Goal: Contribute content: Add original content to the website for others to see

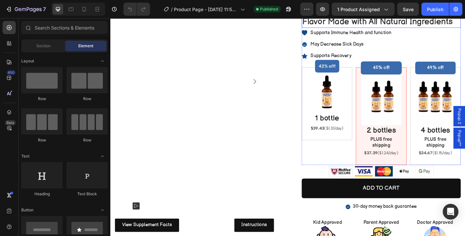
scroll to position [127, 0]
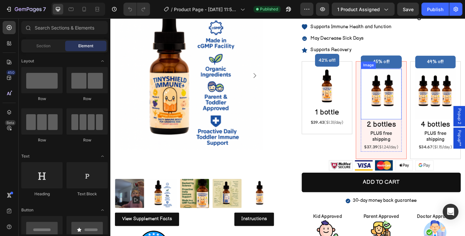
click at [412, 112] on img at bounding box center [410, 102] width 45 height 56
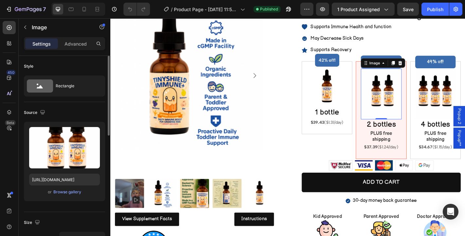
click at [86, 190] on div "or Browse gallery" at bounding box center [64, 192] width 71 height 8
click at [69, 191] on div "Browse gallery" at bounding box center [67, 192] width 28 height 6
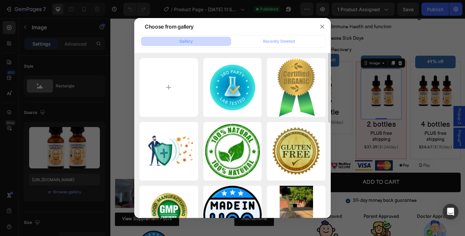
type input "C:\fakepath\Untitled design 21.PNG"
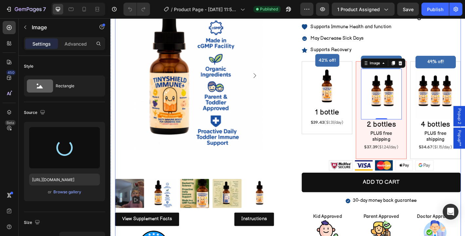
type input "[URL][DOMAIN_NAME]"
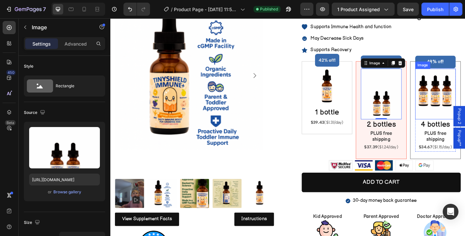
click at [465, 98] on img at bounding box center [470, 102] width 45 height 56
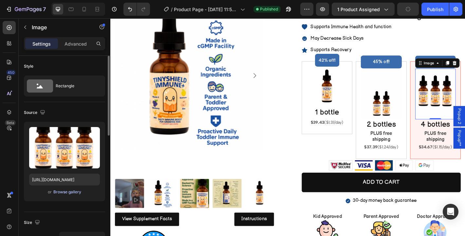
click at [79, 190] on div "Browse gallery" at bounding box center [67, 192] width 28 height 6
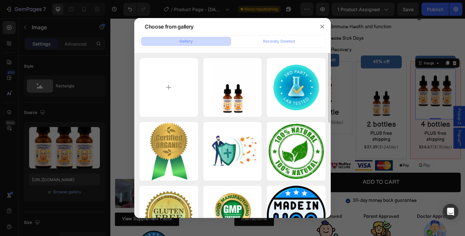
type input "C:\fakepath\Untitled design 22.PNG"
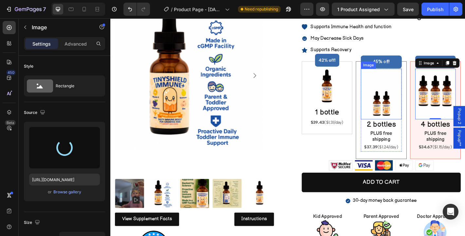
type input "https://cdn.shopify.com/s/files/1/0664/1575/5460/files/gempages_560807745335329…"
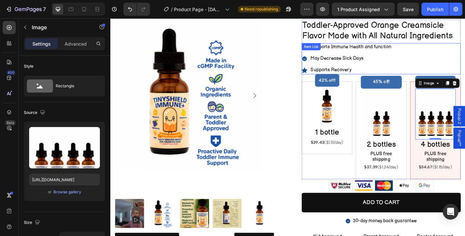
scroll to position [82, 0]
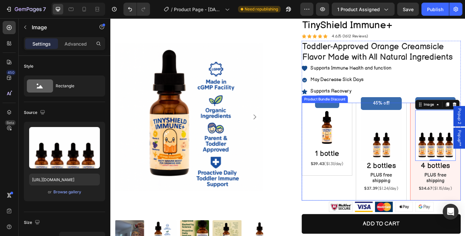
click at [445, 190] on div "49% off! Product Badge Image 0 4 bottles Heading PLUS free shipping Text Block …" at bounding box center [471, 166] width 56 height 108
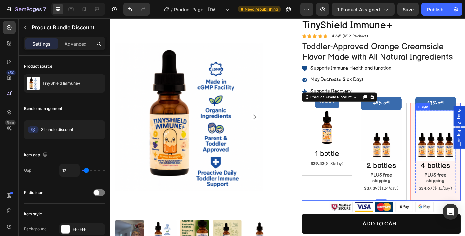
click at [465, 157] on img at bounding box center [470, 148] width 45 height 56
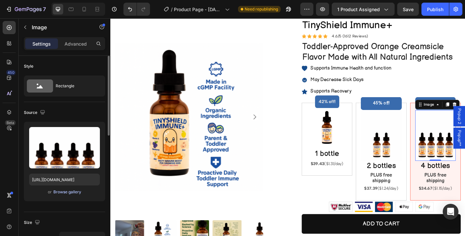
click at [75, 193] on div "Browse gallery" at bounding box center [67, 192] width 28 height 6
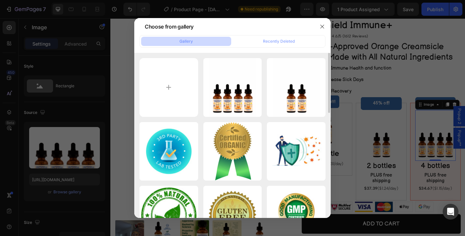
type input "C:\fakepath\Untitled design 23.PNG"
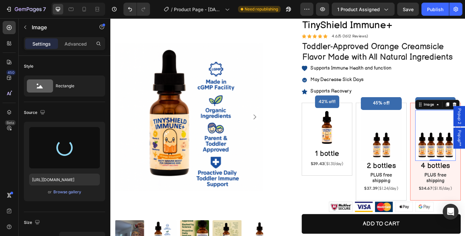
type input "https://cdn.shopify.com/s/files/1/0664/1575/5460/files/gempages_560807745335329…"
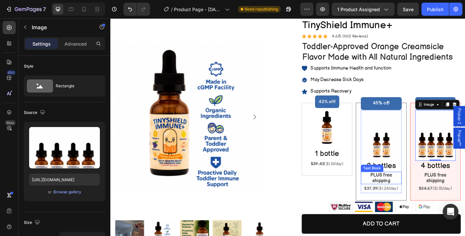
click at [426, 195] on p "PLUS free shipping" at bounding box center [411, 195] width 44 height 12
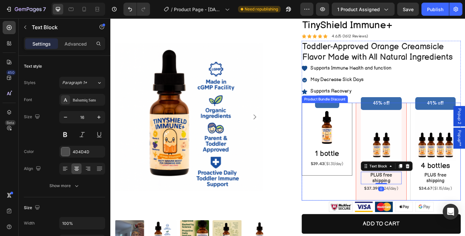
click at [374, 177] on div "42% off! Product Badge Image 1 bottle Heading $39.43 ($1.31/day) Text Block Row" at bounding box center [350, 152] width 56 height 81
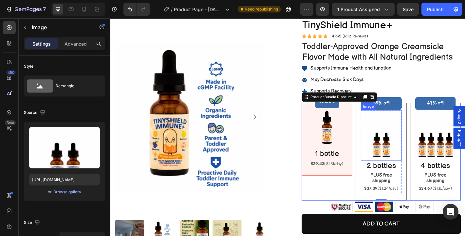
click at [395, 168] on img at bounding box center [410, 148] width 45 height 56
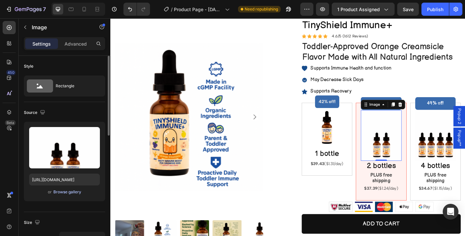
click at [65, 189] on div "Browse gallery" at bounding box center [67, 192] width 28 height 6
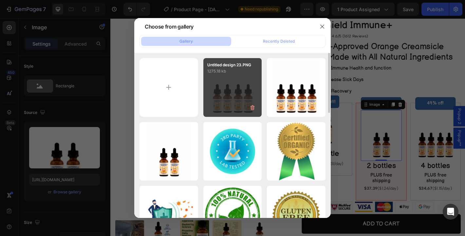
type input "C:\fakepath\Untitled design (15).png"
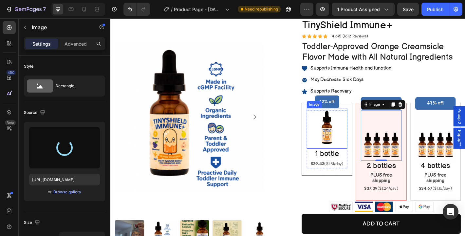
type input "https://cdn.shopify.com/s/files/1/0664/1575/5460/files/gempages_560807745335329…"
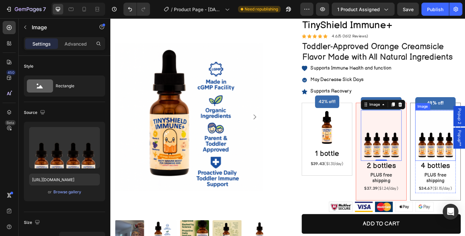
click at [465, 176] on h2 "4 bottles" at bounding box center [470, 182] width 45 height 12
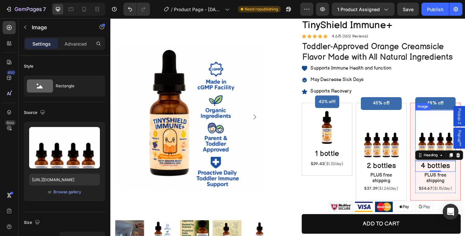
click at [465, 135] on img at bounding box center [470, 148] width 45 height 56
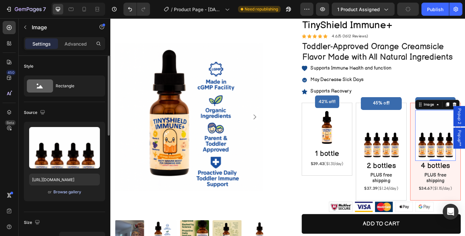
click at [76, 190] on div "Browse gallery" at bounding box center [67, 192] width 28 height 6
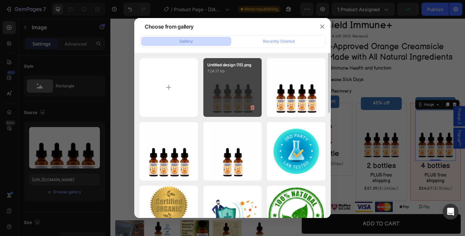
click at [220, 100] on div "Untitled design (15).png 724.17 kb" at bounding box center [232, 87] width 59 height 59
type input "https://cdn.shopify.com/s/files/1/0664/1575/5460/files/gempages_560807745335329…"
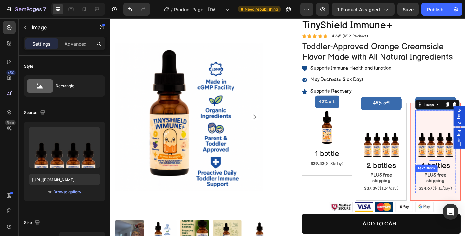
click at [451, 194] on p "PLUS free shipping" at bounding box center [471, 195] width 44 height 12
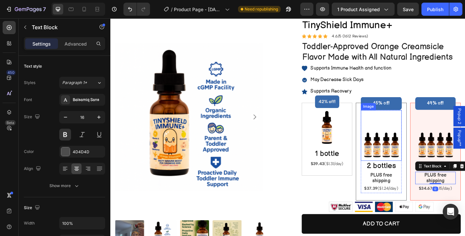
click at [417, 165] on img at bounding box center [410, 148] width 45 height 56
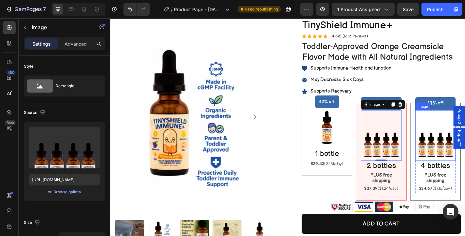
click at [455, 155] on img at bounding box center [470, 148] width 45 height 56
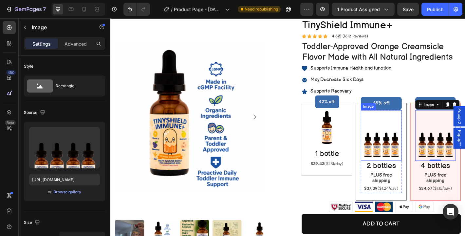
click at [413, 167] on img at bounding box center [410, 148] width 45 height 56
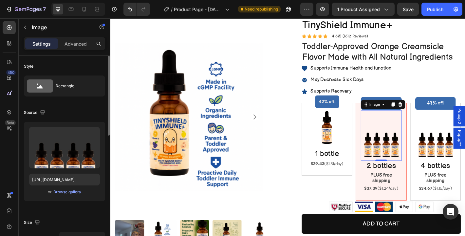
click at [73, 198] on div "Upload Image https://cdn.shopify.com/s/files/1/0664/1575/5460/files/gempages_56…" at bounding box center [64, 161] width 81 height 79
click at [74, 194] on div "Browse gallery" at bounding box center [67, 192] width 28 height 6
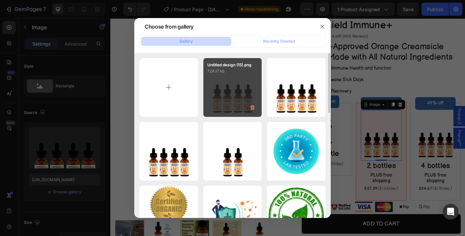
type input "C:\fakepath\Untitled design 21.PNG"
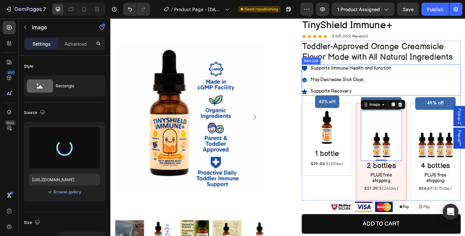
type input "https://cdn.shopify.com/s/files/1/0664/1575/5460/files/gempages_560807745335329…"
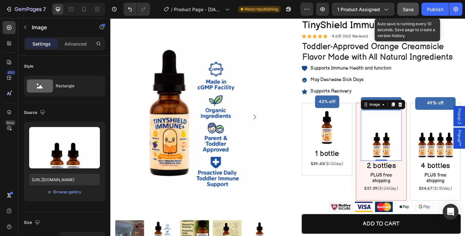
click at [409, 14] on button "Save" at bounding box center [408, 9] width 22 height 13
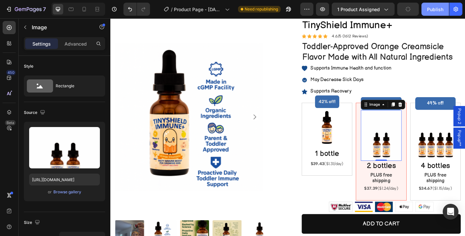
click at [431, 11] on div "Publish" at bounding box center [435, 9] width 16 height 7
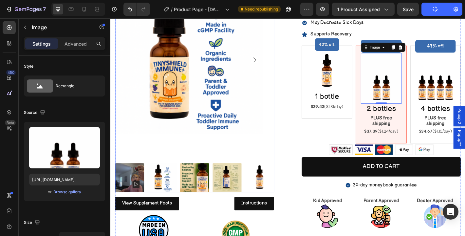
scroll to position [73, 0]
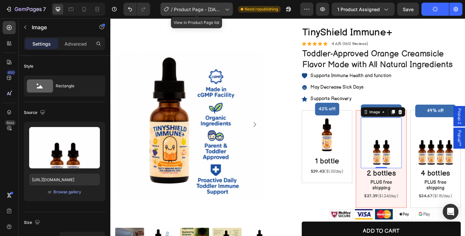
click at [230, 8] on icon at bounding box center [227, 9] width 7 height 7
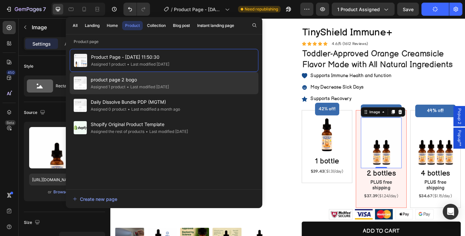
click at [133, 83] on span "product page 2 bogo" at bounding box center [130, 80] width 78 height 8
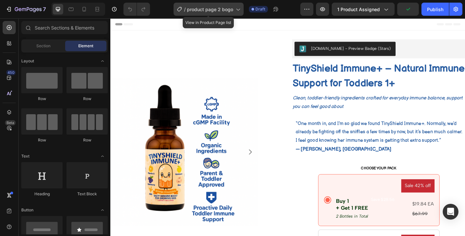
click at [237, 8] on icon at bounding box center [238, 9] width 7 height 7
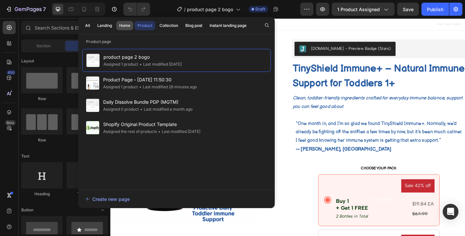
click at [123, 23] on div "Home" at bounding box center [124, 26] width 11 height 6
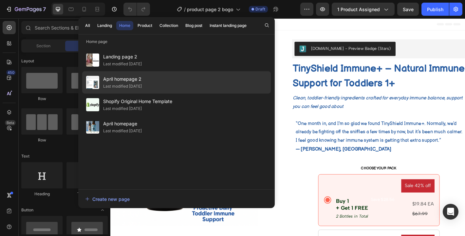
click at [132, 82] on span "April homepage 2" at bounding box center [122, 79] width 39 height 8
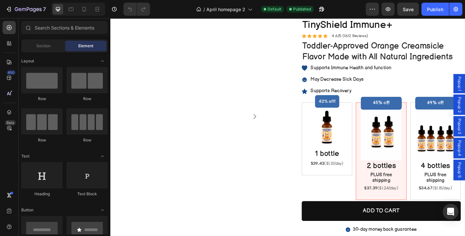
scroll to position [1157, 0]
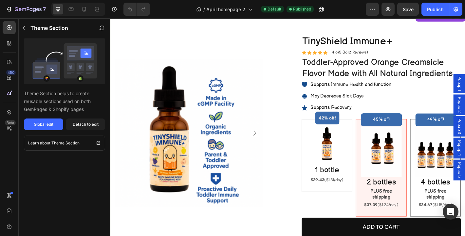
click at [462, 182] on img at bounding box center [470, 166] width 45 height 56
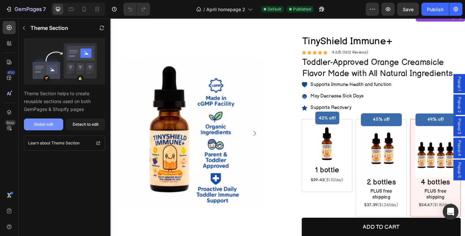
click at [58, 127] on button "Global edit" at bounding box center [43, 124] width 39 height 12
click at [404, 172] on img at bounding box center [410, 166] width 45 height 56
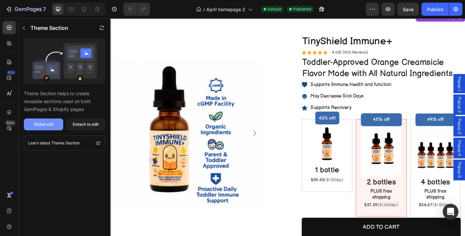
click at [53, 125] on div "Global edit" at bounding box center [44, 124] width 20 height 6
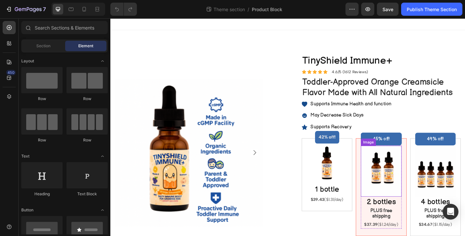
click at [420, 187] on img at bounding box center [410, 187] width 45 height 56
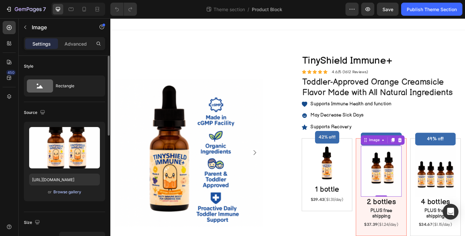
click at [68, 191] on div "Browse gallery" at bounding box center [67, 192] width 28 height 6
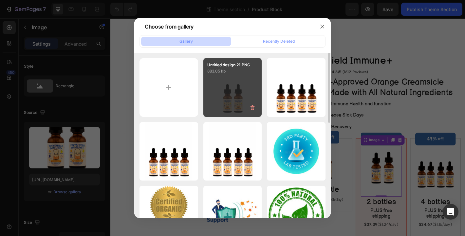
click at [242, 106] on div "Untitled design 21.PNG 883.05 kb" at bounding box center [232, 87] width 59 height 59
type input "[URL][DOMAIN_NAME]"
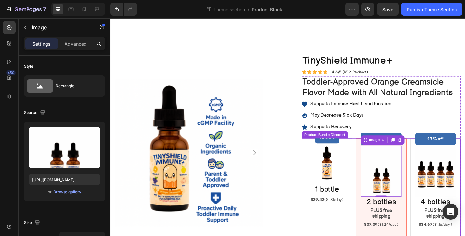
click at [433, 230] on div "45% off! Product Badge 45% off! Product Badge Image 0 45% off! Product Badge 40…" at bounding box center [410, 205] width 56 height 108
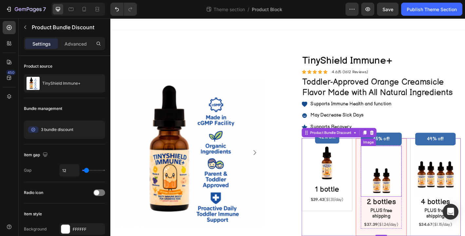
click at [426, 211] on img at bounding box center [410, 187] width 45 height 56
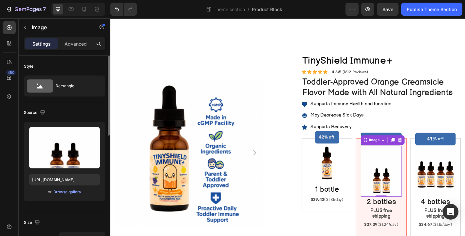
click at [82, 193] on div "or Browse gallery" at bounding box center [64, 192] width 71 height 8
click at [74, 191] on div "Browse gallery" at bounding box center [67, 192] width 28 height 6
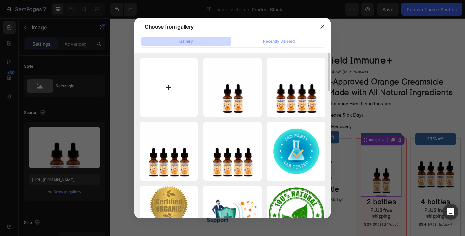
click at [167, 91] on input "file" at bounding box center [169, 87] width 59 height 59
click at [173, 89] on input "file" at bounding box center [169, 87] width 59 height 59
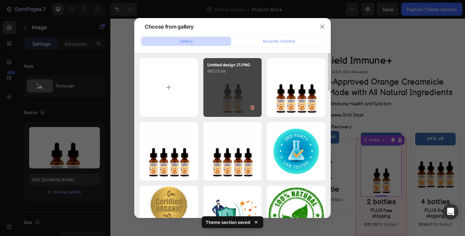
type input "C:\fakepath\Untitled design 21.PNG"
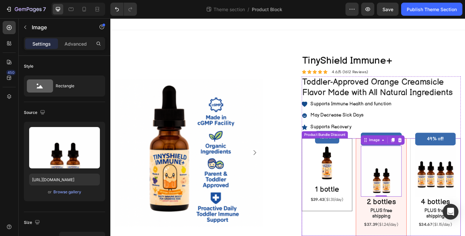
click at [372, 229] on div "42% off! Product Badge Image 1 bottle Heading $39.43 ($1.31/day) Text Block Row" at bounding box center [350, 191] width 56 height 81
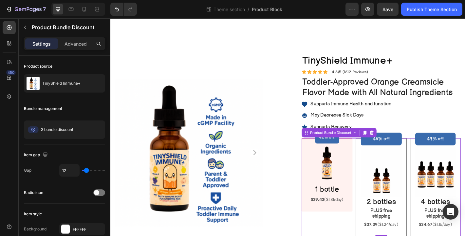
click at [388, 235] on div "PLUS free shipping" at bounding box center [410, 234] width 45 height 14
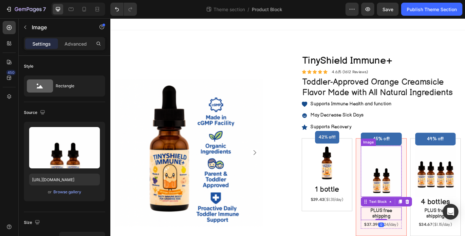
click at [401, 201] on img at bounding box center [410, 187] width 45 height 56
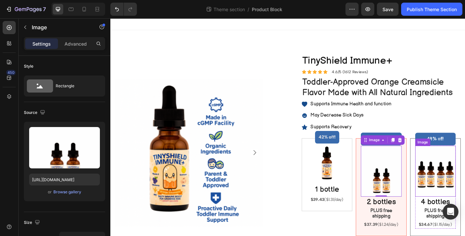
click at [459, 183] on img at bounding box center [470, 187] width 45 height 56
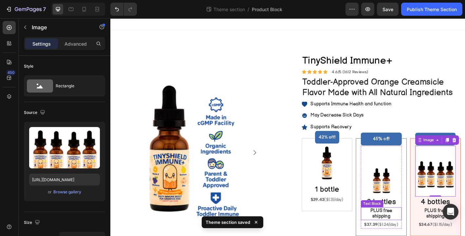
click at [391, 232] on p "PLUS free shipping" at bounding box center [411, 234] width 44 height 12
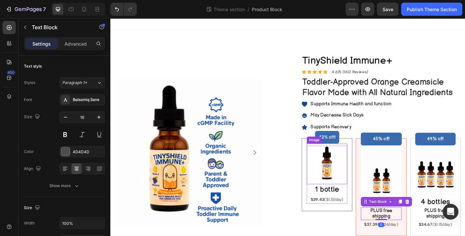
click at [361, 199] on img at bounding box center [350, 179] width 45 height 45
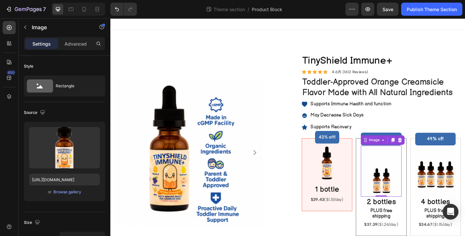
click at [397, 189] on img at bounding box center [410, 187] width 45 height 56
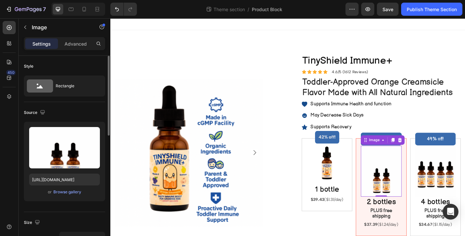
click at [86, 194] on div "or Browse gallery" at bounding box center [64, 192] width 71 height 8
click at [71, 194] on div "Browse gallery" at bounding box center [67, 192] width 28 height 6
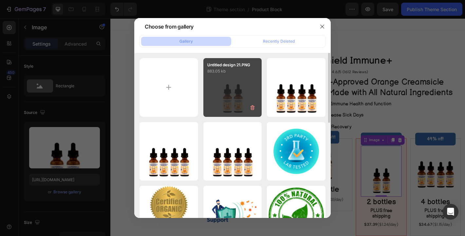
type input "C:\fakepath\Untitled design 21.PNG"
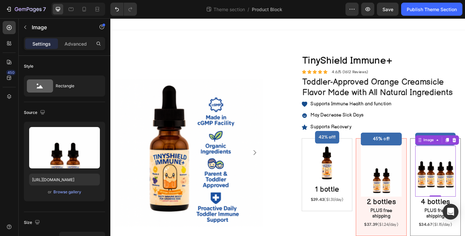
click at [465, 191] on img at bounding box center [470, 187] width 45 height 56
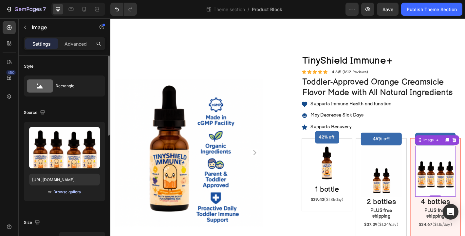
click at [78, 195] on button "Browse gallery" at bounding box center [67, 191] width 29 height 7
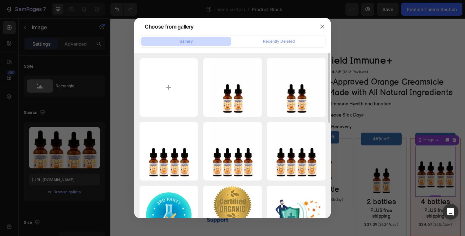
type input "C:\fakepath\Untitled design (15).png"
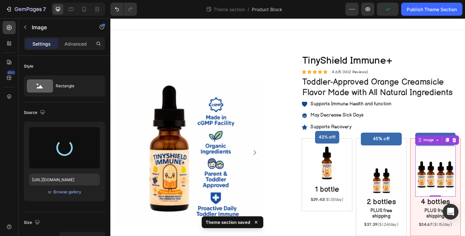
type input "https://cdn.shopify.com/s/files/1/0664/1575/5460/files/gempages_560807745335329…"
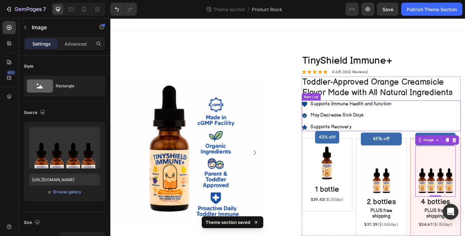
click at [465, 113] on div "Supports Immune Health and function May Decrease Sick Days Supports Recovery" at bounding box center [410, 126] width 176 height 34
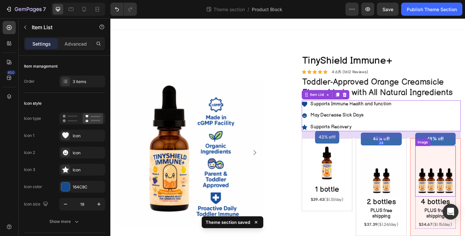
click at [459, 171] on img at bounding box center [470, 187] width 45 height 56
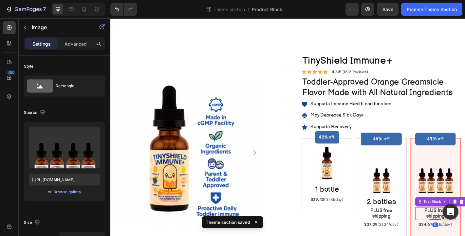
click at [451, 235] on p "PLUS free shipping" at bounding box center [471, 234] width 44 height 12
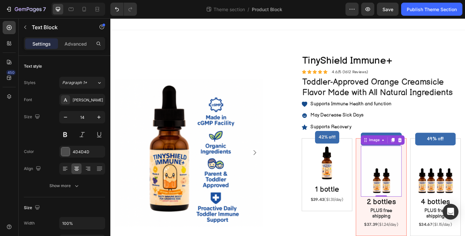
click at [425, 207] on img at bounding box center [410, 187] width 45 height 56
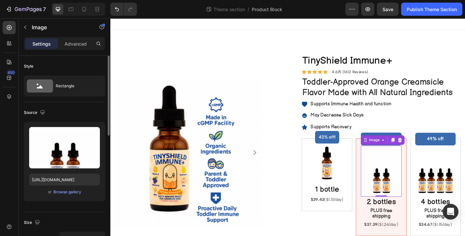
click at [81, 192] on div "or Browse gallery" at bounding box center [64, 192] width 71 height 8
click at [56, 190] on div "Browse gallery" at bounding box center [67, 192] width 28 height 6
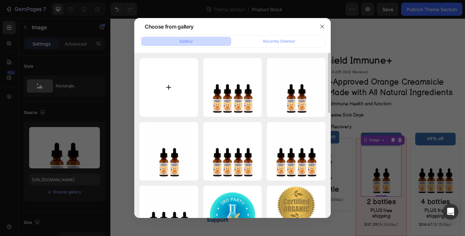
click at [175, 104] on input "file" at bounding box center [169, 87] width 59 height 59
type input "C:\fakepath\Untitled design (16).png"
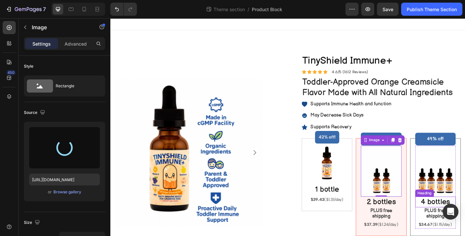
click at [452, 221] on h2 "4 bottles" at bounding box center [470, 222] width 45 height 12
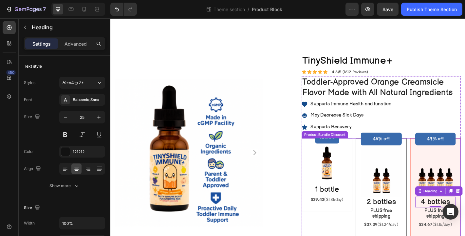
click at [390, 235] on div "45% off! Product Badge 45% off! Product Badge Image 45% off! Product Badge 40% …" at bounding box center [410, 205] width 56 height 108
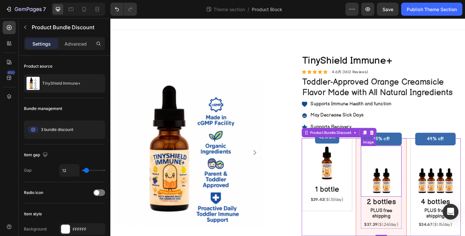
click at [405, 177] on img at bounding box center [410, 187] width 45 height 56
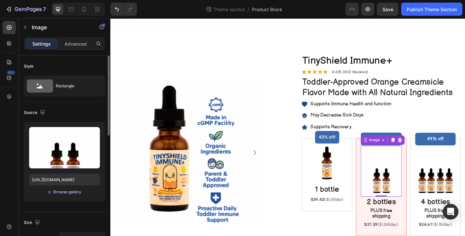
click at [80, 190] on div "Browse gallery" at bounding box center [67, 192] width 28 height 6
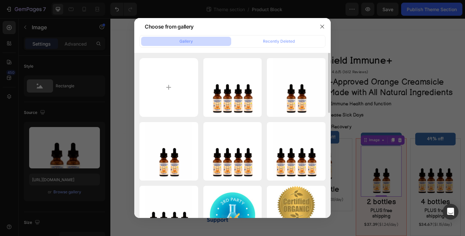
type input "C:\fakepath\Untitled design (16).png"
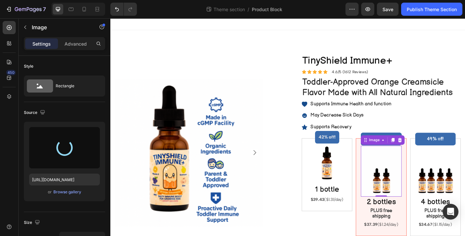
type input "https://cdn.shopify.com/s/files/1/0664/1575/5460/files/gempages_560807745335329…"
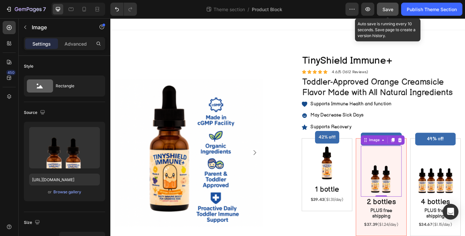
click at [391, 9] on span "Save" at bounding box center [388, 10] width 11 height 6
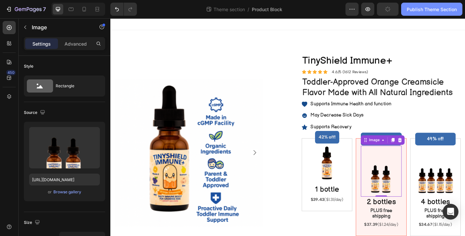
click at [425, 9] on div "Publish Theme Section" at bounding box center [432, 9] width 50 height 7
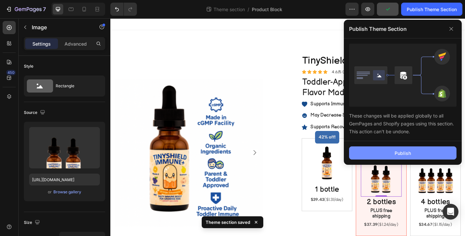
click at [403, 154] on div "Publish" at bounding box center [403, 152] width 16 height 7
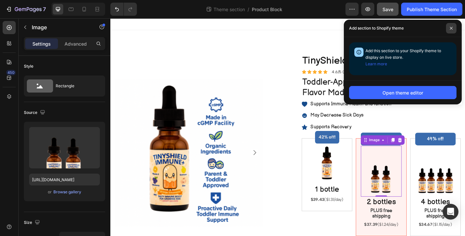
click at [454, 27] on span at bounding box center [451, 28] width 10 height 10
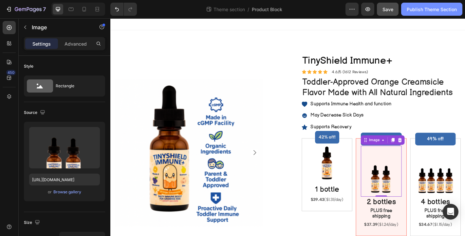
click at [428, 12] on div "Publish Theme Section" at bounding box center [432, 9] width 50 height 7
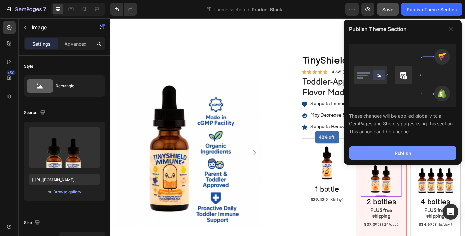
click at [400, 152] on div "Publish" at bounding box center [403, 152] width 16 height 7
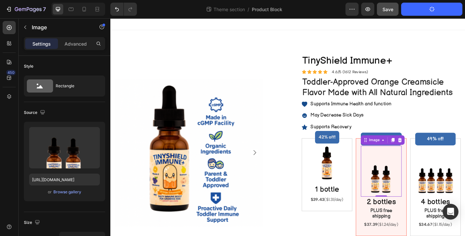
click at [280, 14] on div "Theme section / Product Block" at bounding box center [243, 9] width 203 height 13
click at [283, 9] on div "Theme section / Product Block" at bounding box center [243, 9] width 203 height 13
click at [266, 11] on span "Product Block" at bounding box center [267, 9] width 30 height 7
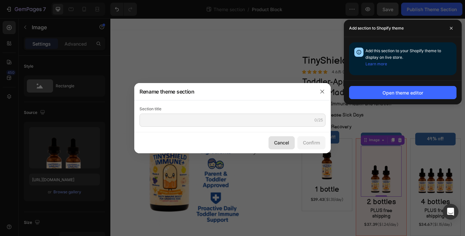
click at [281, 140] on div "Cancel" at bounding box center [281, 142] width 15 height 7
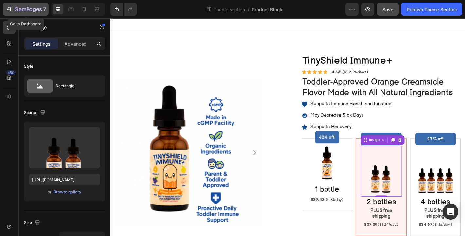
click at [36, 12] on icon "button" at bounding box center [28, 10] width 27 height 6
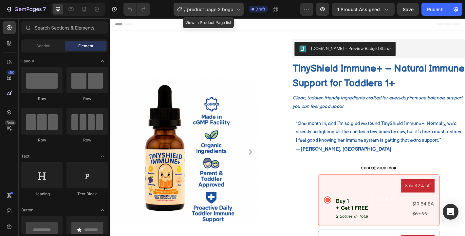
click at [206, 13] on div "/ product page 2 bogo" at bounding box center [209, 9] width 70 height 13
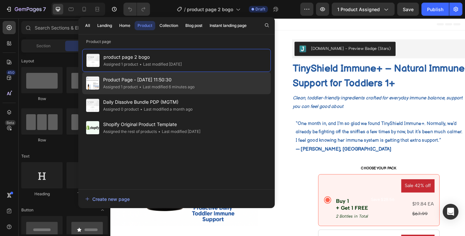
click at [143, 81] on span "Product Page - [DATE] 11:50:30" at bounding box center [148, 80] width 91 height 8
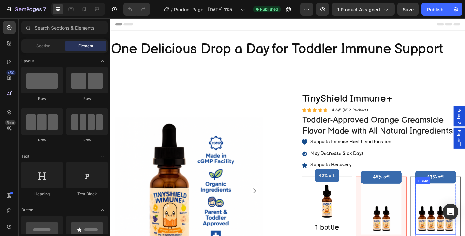
click at [456, 222] on img at bounding box center [470, 230] width 45 height 56
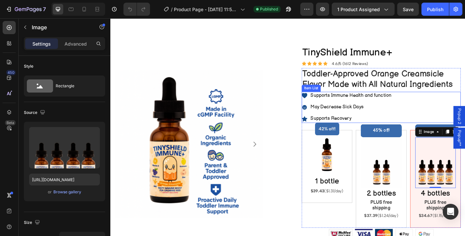
scroll to position [55, 0]
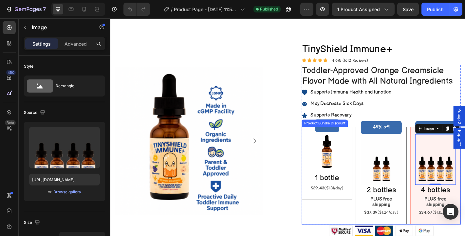
click at [387, 235] on div "45% off! Product Badge 45% off! Product Badge Image 45% off! Product Badge 40% …" at bounding box center [410, 192] width 56 height 108
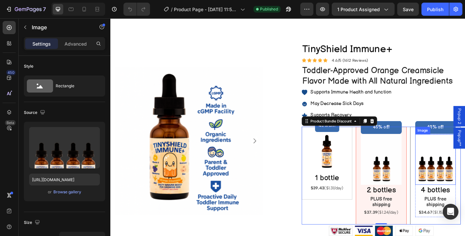
click at [465, 165] on img at bounding box center [470, 174] width 45 height 56
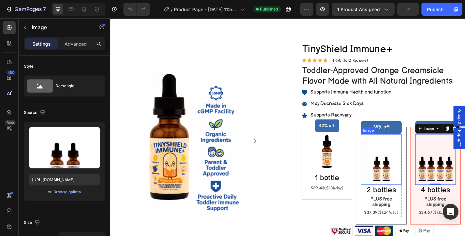
click at [400, 164] on img at bounding box center [410, 174] width 45 height 56
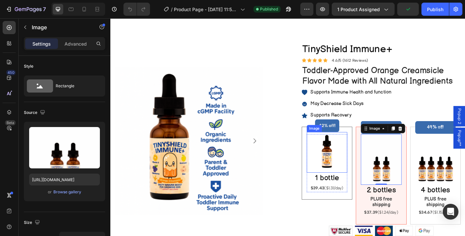
click at [358, 170] on img at bounding box center [350, 166] width 45 height 45
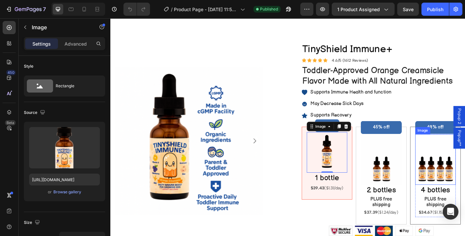
click at [452, 158] on img at bounding box center [470, 174] width 45 height 56
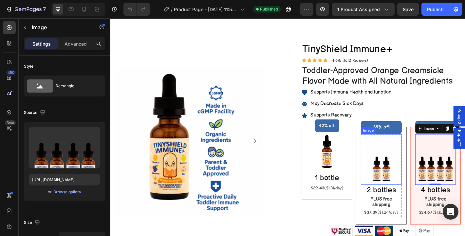
click at [415, 163] on img at bounding box center [410, 174] width 45 height 56
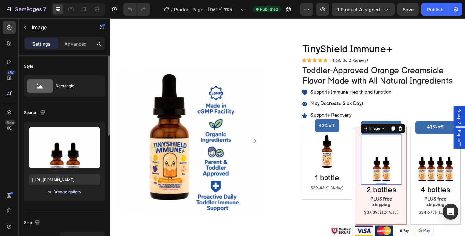
click at [61, 191] on div "Browse gallery" at bounding box center [67, 192] width 28 height 6
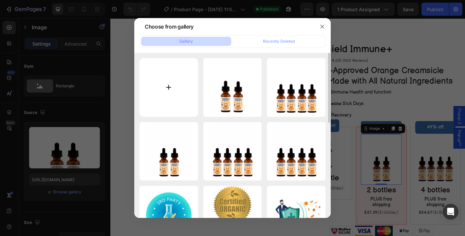
click at [180, 103] on input "file" at bounding box center [169, 87] width 59 height 59
type input "C:\fakepath\Untitled design (16).png"
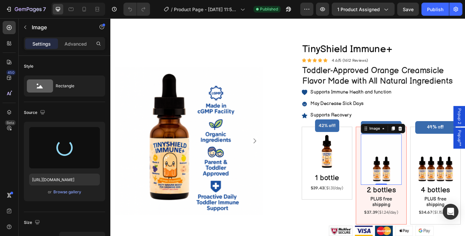
type input "https://cdn.shopify.com/s/files/1/0664/1575/5460/files/gempages_560807745335329…"
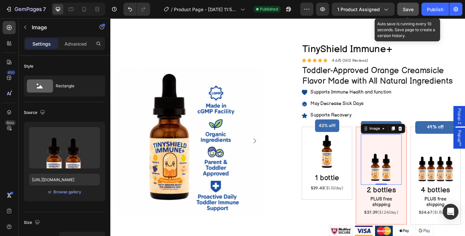
click at [412, 10] on span "Save" at bounding box center [408, 10] width 11 height 6
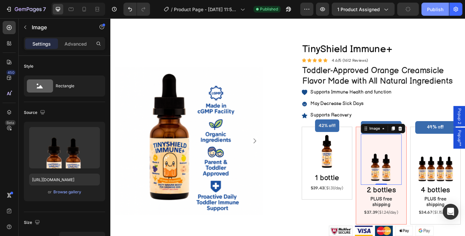
click at [432, 10] on div "Publish" at bounding box center [435, 9] width 16 height 7
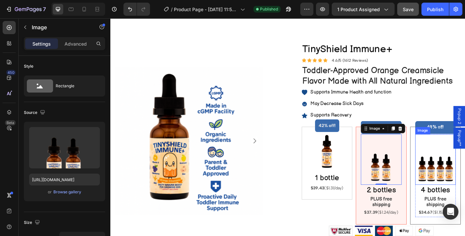
click at [459, 154] on img at bounding box center [470, 174] width 45 height 56
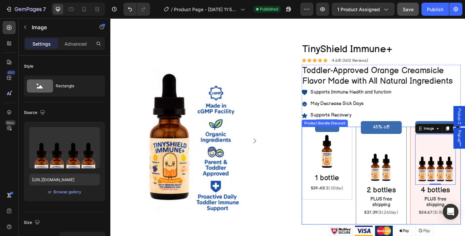
click at [435, 229] on div "45% off! Product Badge 45% off! Product Badge Image 45% off! Product Badge 40% …" at bounding box center [410, 192] width 56 height 108
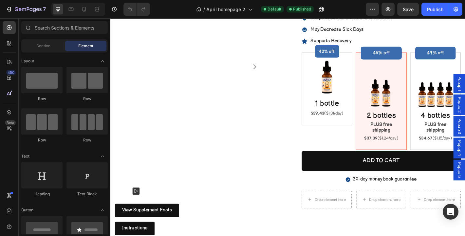
scroll to position [1231, 0]
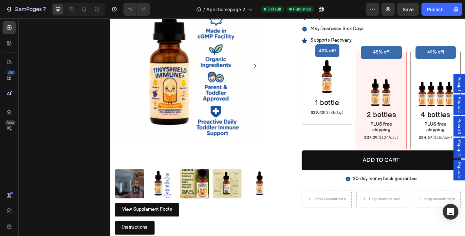
click at [465, 83] on img at bounding box center [470, 92] width 45 height 56
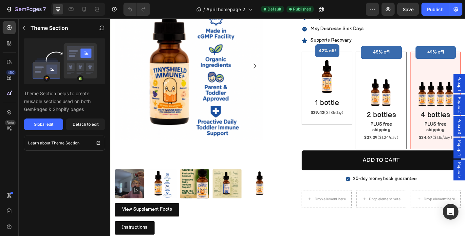
click at [415, 80] on img at bounding box center [410, 92] width 45 height 56
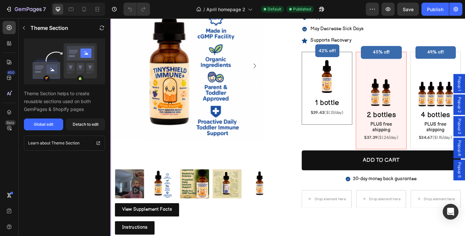
click at [367, 77] on img at bounding box center [350, 83] width 45 height 45
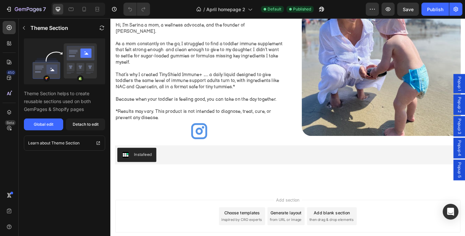
scroll to position [1594, 0]
